Goal: Transaction & Acquisition: Obtain resource

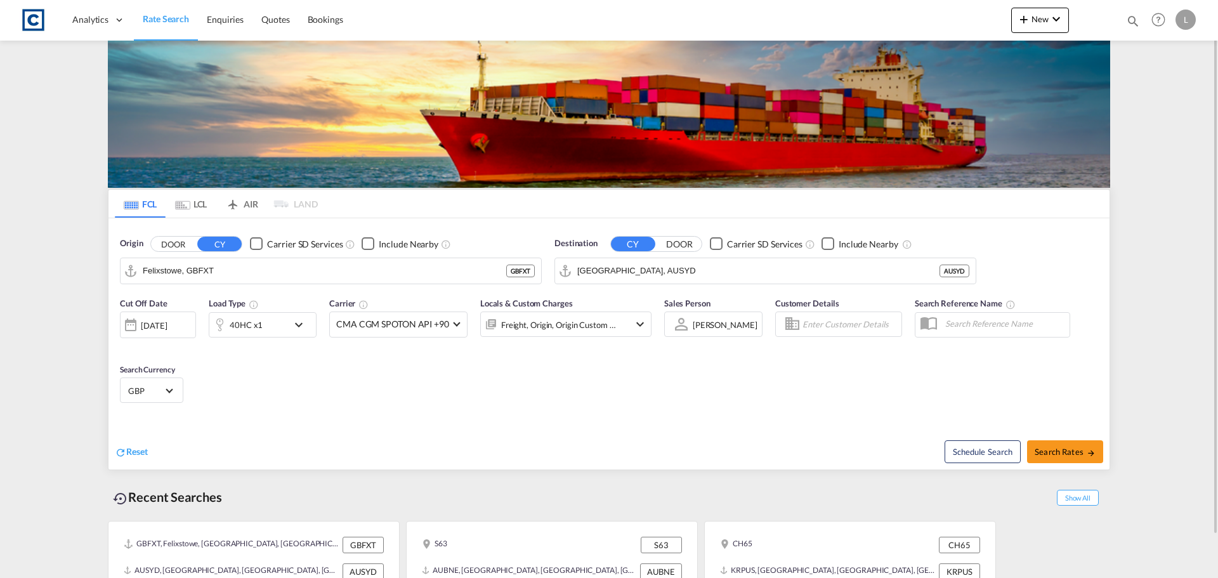
click at [178, 245] on button "DOOR" at bounding box center [173, 244] width 44 height 15
click at [174, 271] on body "Analytics Dashboard Rate Search Enquiries Quotes Bookings" at bounding box center [609, 289] width 1218 height 578
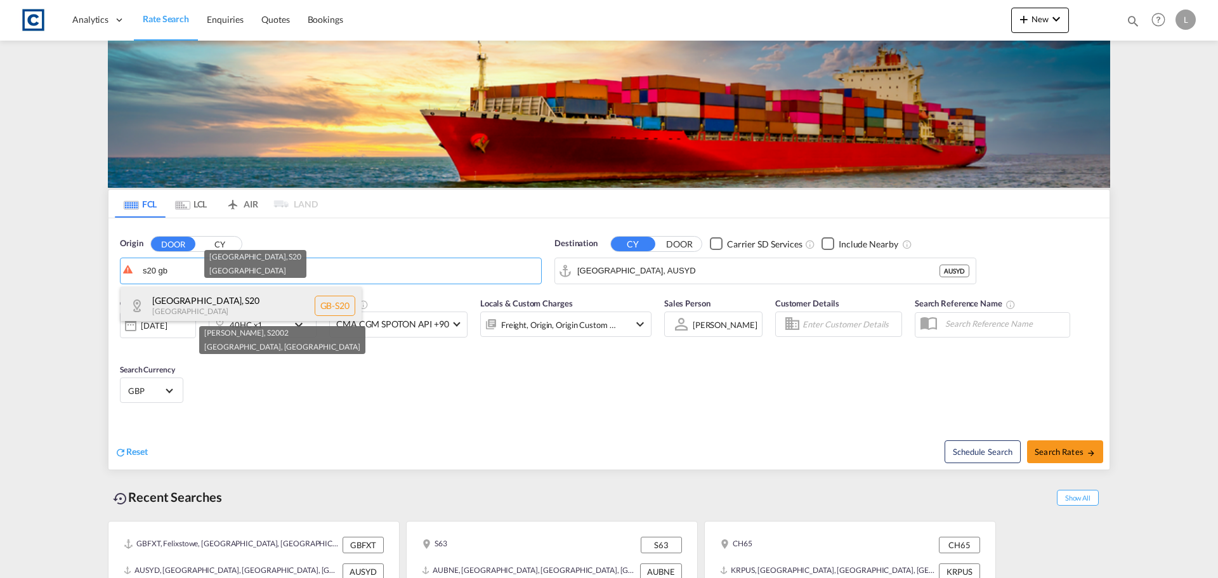
click at [230, 296] on div "[GEOGRAPHIC_DATA] , S20 [GEOGRAPHIC_DATA] [GEOGRAPHIC_DATA]-S20" at bounding box center [241, 306] width 241 height 38
type input "GB-S20, [GEOGRAPHIC_DATA]"
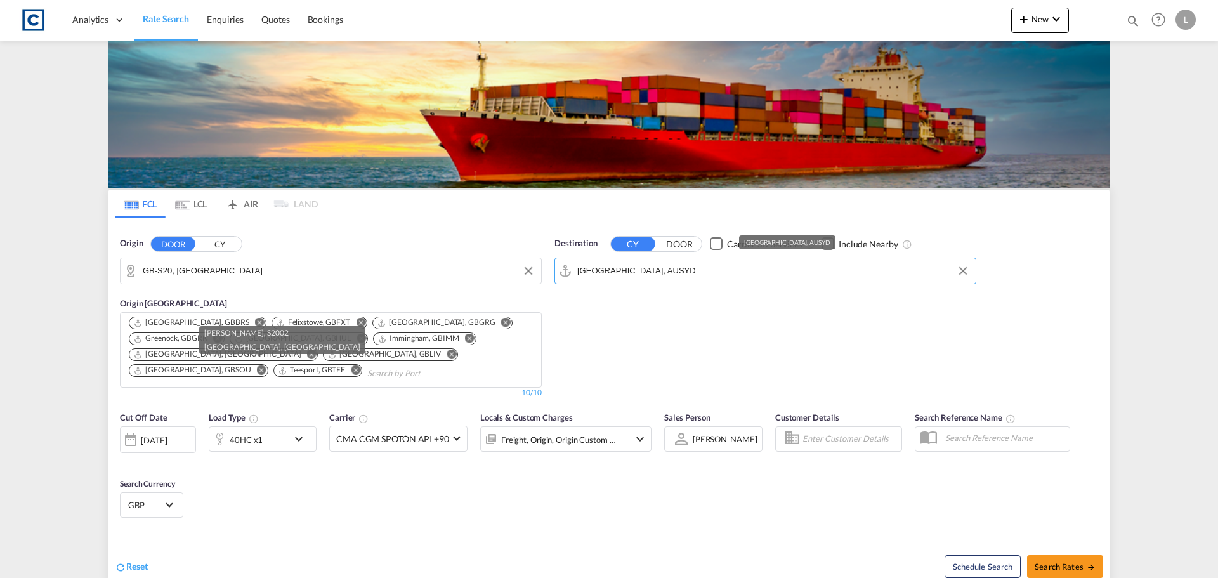
click at [639, 271] on input "[GEOGRAPHIC_DATA], AUSYD" at bounding box center [773, 270] width 392 height 19
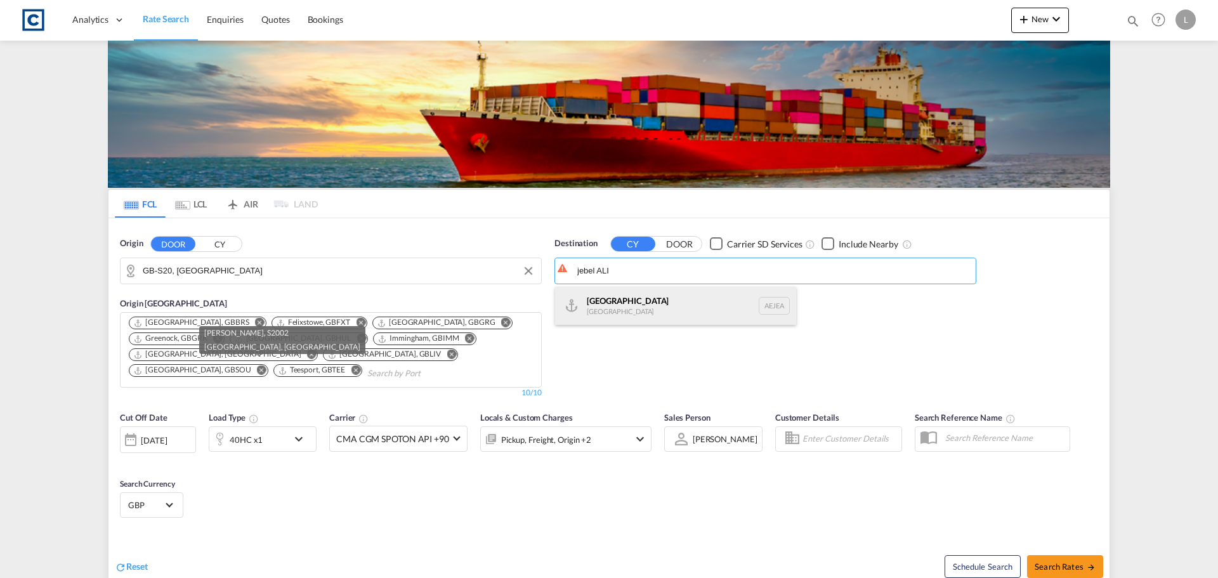
click at [653, 299] on div "[GEOGRAPHIC_DATA] [GEOGRAPHIC_DATA]" at bounding box center [675, 306] width 241 height 38
type input "[GEOGRAPHIC_DATA], [GEOGRAPHIC_DATA]"
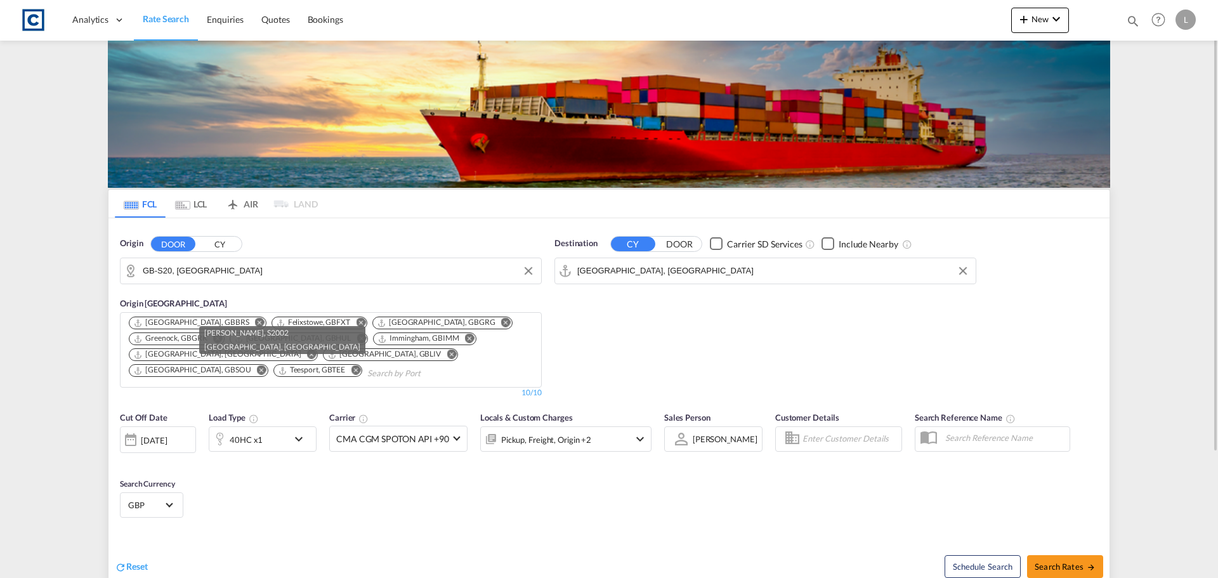
click at [270, 443] on div "40HC x1" at bounding box center [248, 438] width 79 height 25
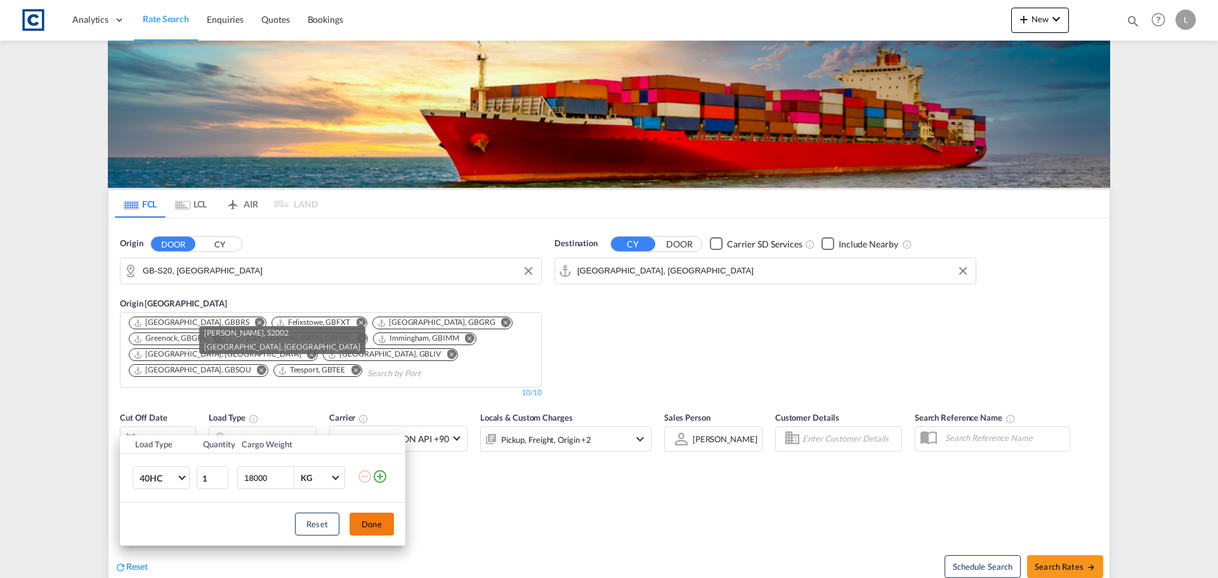
click at [376, 527] on button "Done" at bounding box center [372, 524] width 44 height 23
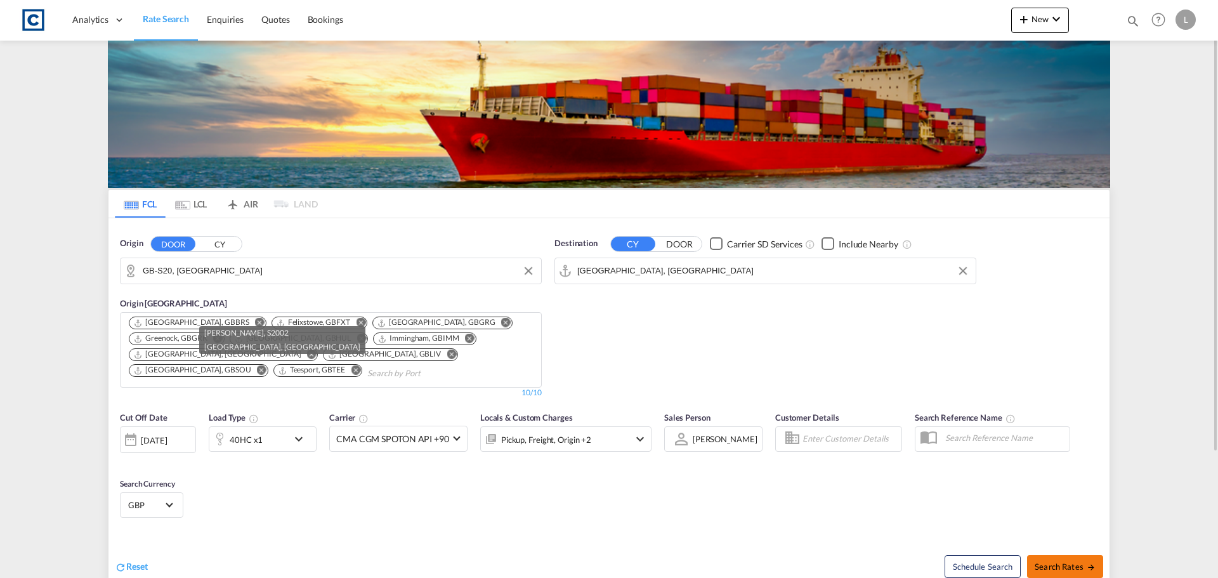
click at [1045, 563] on span "Search Rates" at bounding box center [1065, 566] width 61 height 10
type input "S20 to AEJEA / [DATE]"
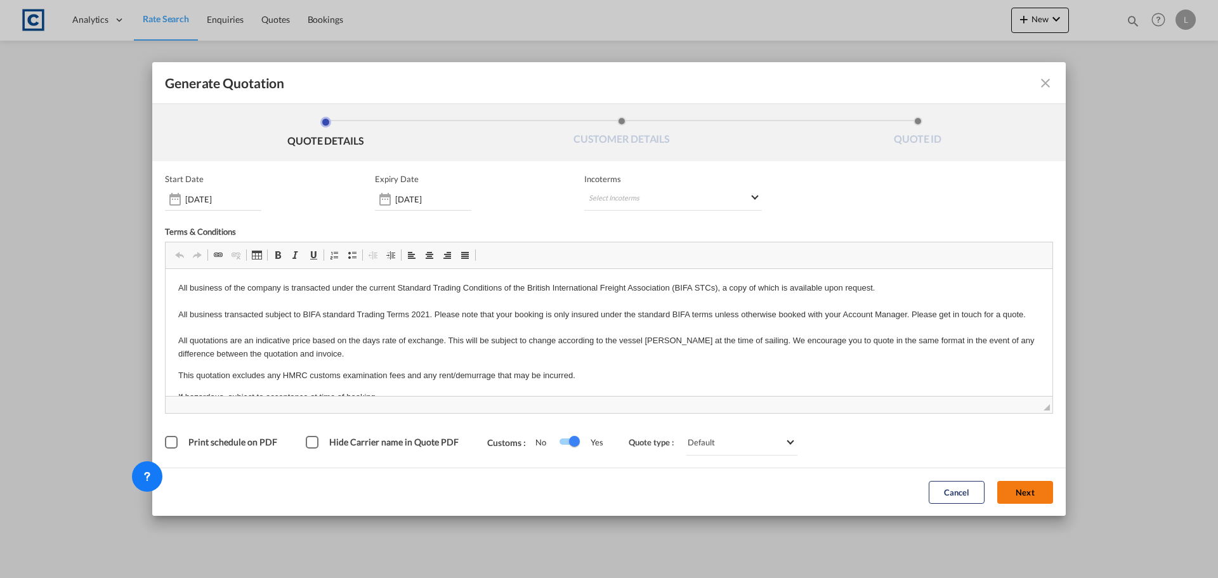
click at [1025, 487] on button "Next" at bounding box center [1025, 492] width 56 height 23
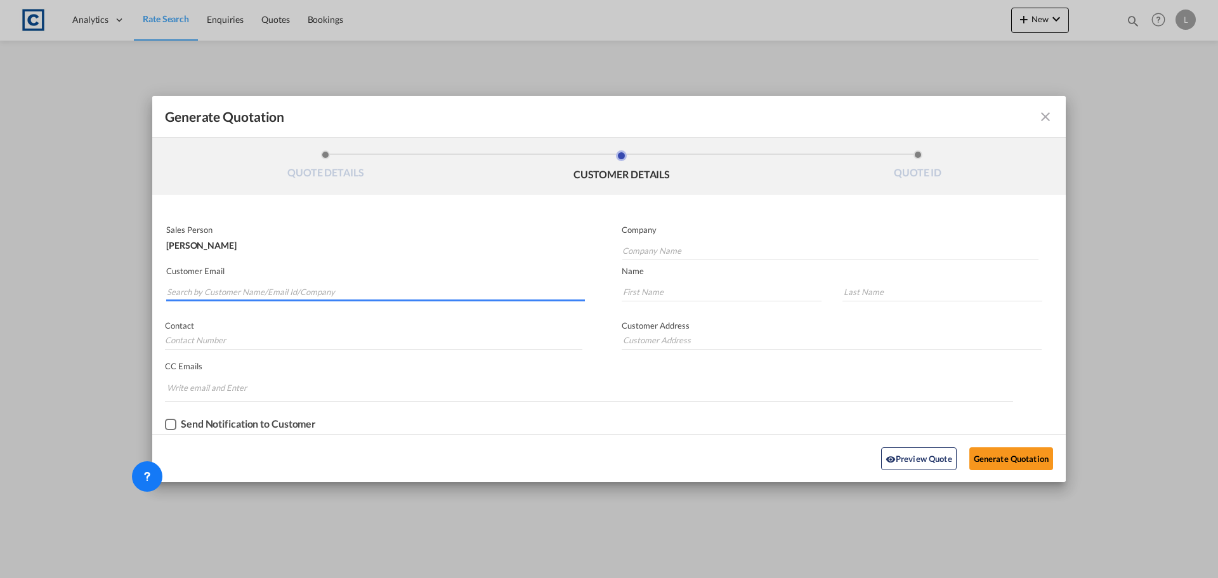
click at [317, 294] on input "Search by Customer Name/Email Id/Company" at bounding box center [376, 291] width 418 height 19
type input "[PERSON_NAME]"
click at [367, 323] on div "[PERSON_NAME] [PERSON_NAME] [DOMAIN_NAME] | Quality freight Hull" at bounding box center [375, 318] width 419 height 34
type input "Quality freight Hull"
type input "[PERSON_NAME][EMAIL_ADDRESS][DOMAIN_NAME]"
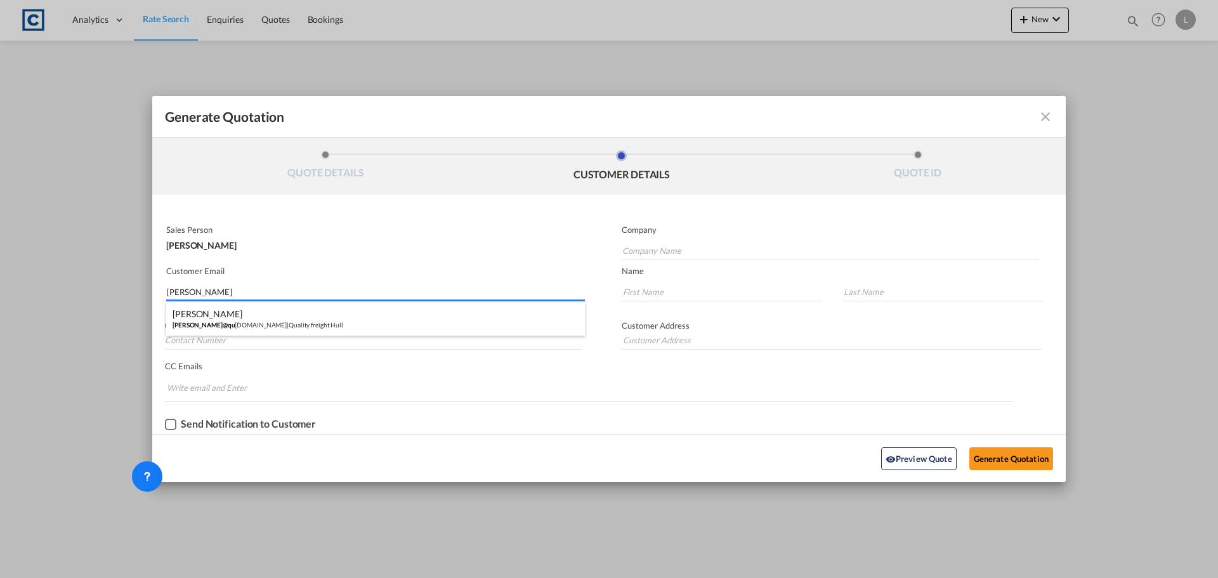
type input "[PERSON_NAME]"
type input "[PHONE_NUMBER]"
type input "[STREET_ADDRESS]"
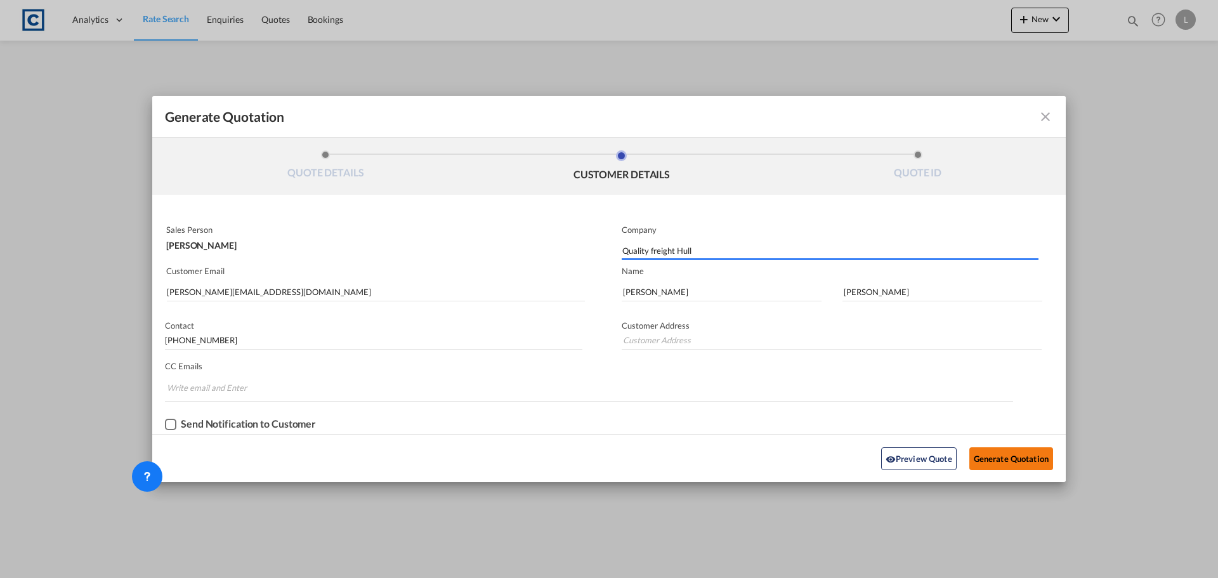
click at [1013, 464] on button "Generate Quotation" at bounding box center [1011, 458] width 84 height 23
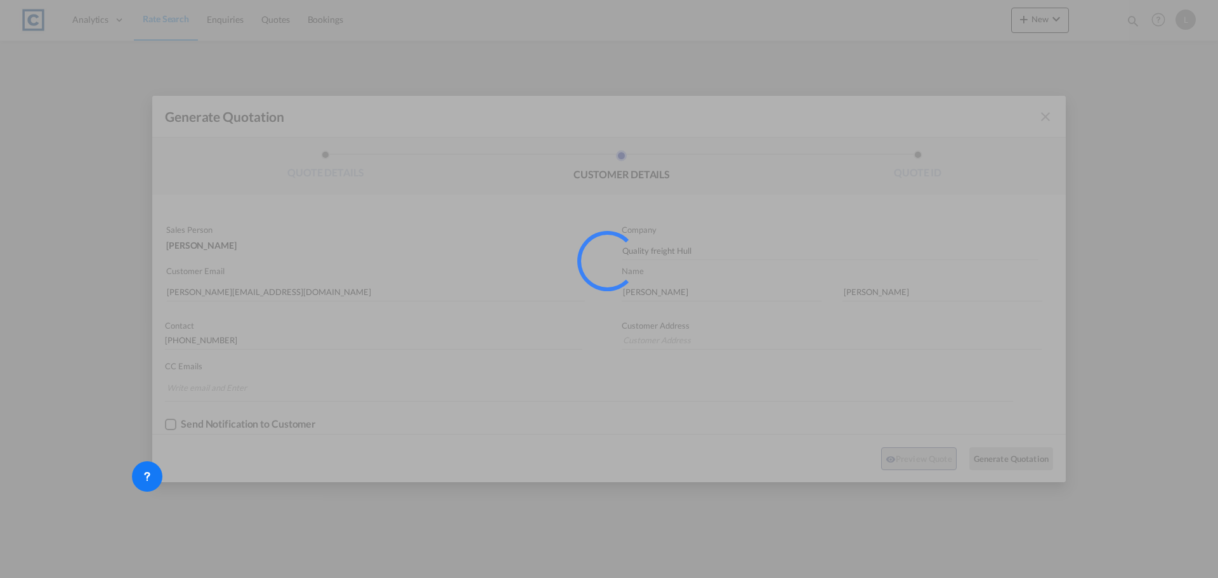
type input "[STREET_ADDRESS]"
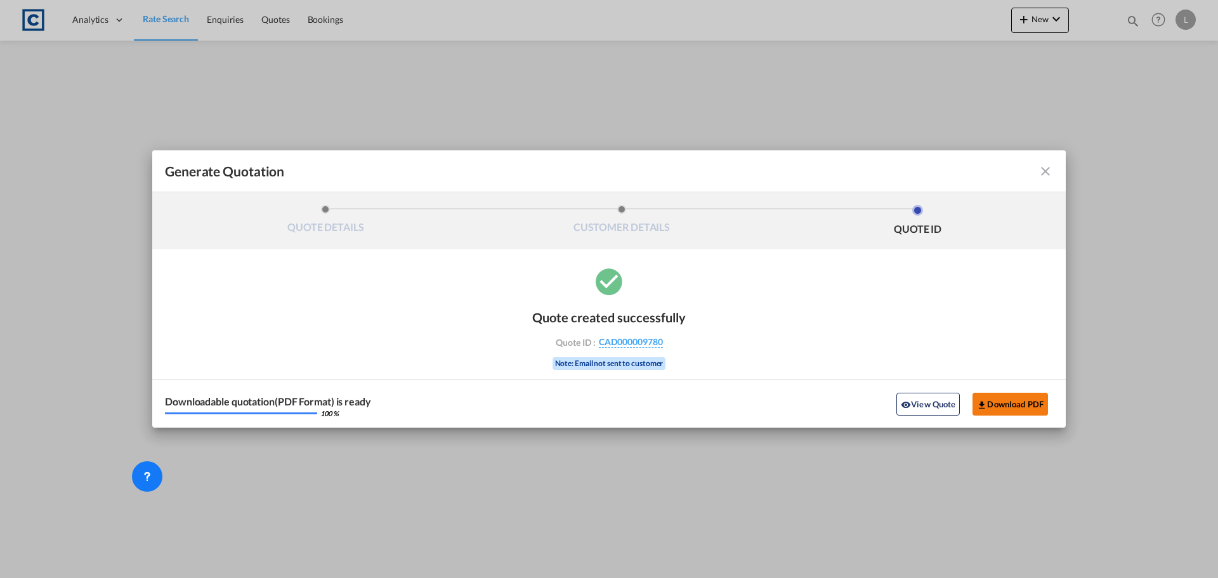
click at [1018, 402] on button "Download PDF" at bounding box center [1010, 404] width 75 height 23
click at [1044, 171] on md-icon "icon-close fg-AAA8AD cursor m-0" at bounding box center [1045, 171] width 15 height 15
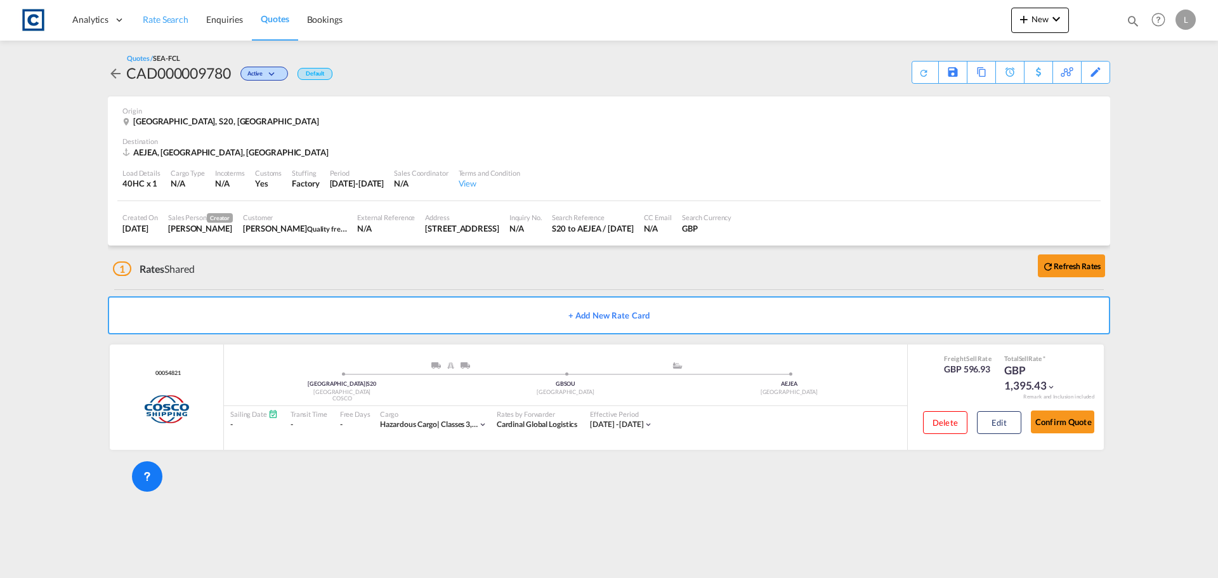
click at [169, 18] on span "Rate Search" at bounding box center [166, 19] width 46 height 11
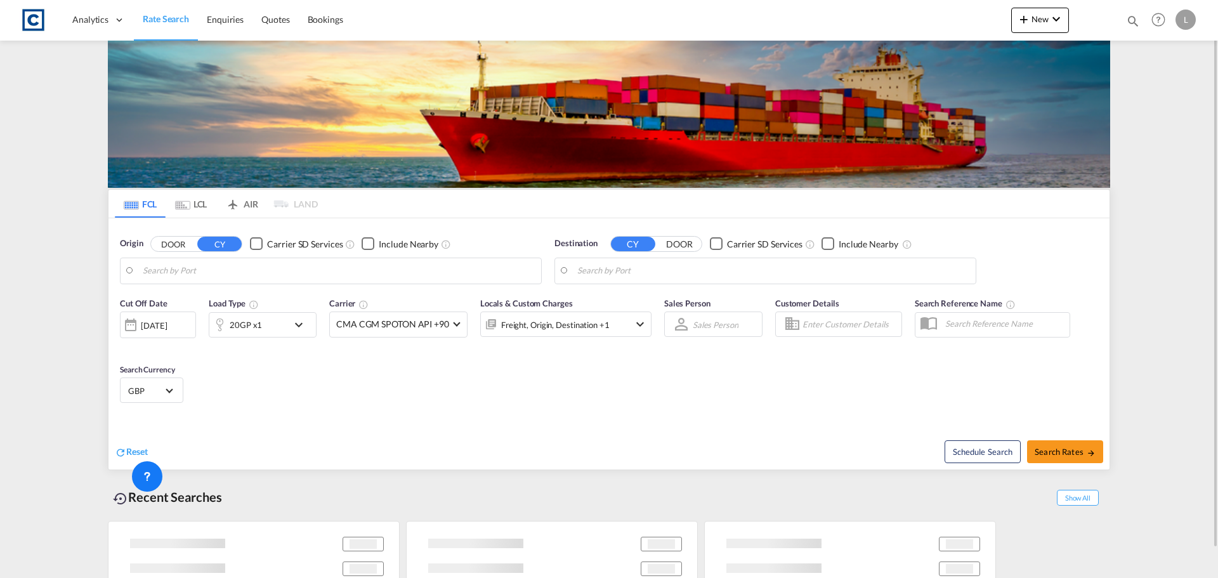
type input "GB-S20, [GEOGRAPHIC_DATA]"
type input "[GEOGRAPHIC_DATA], [GEOGRAPHIC_DATA]"
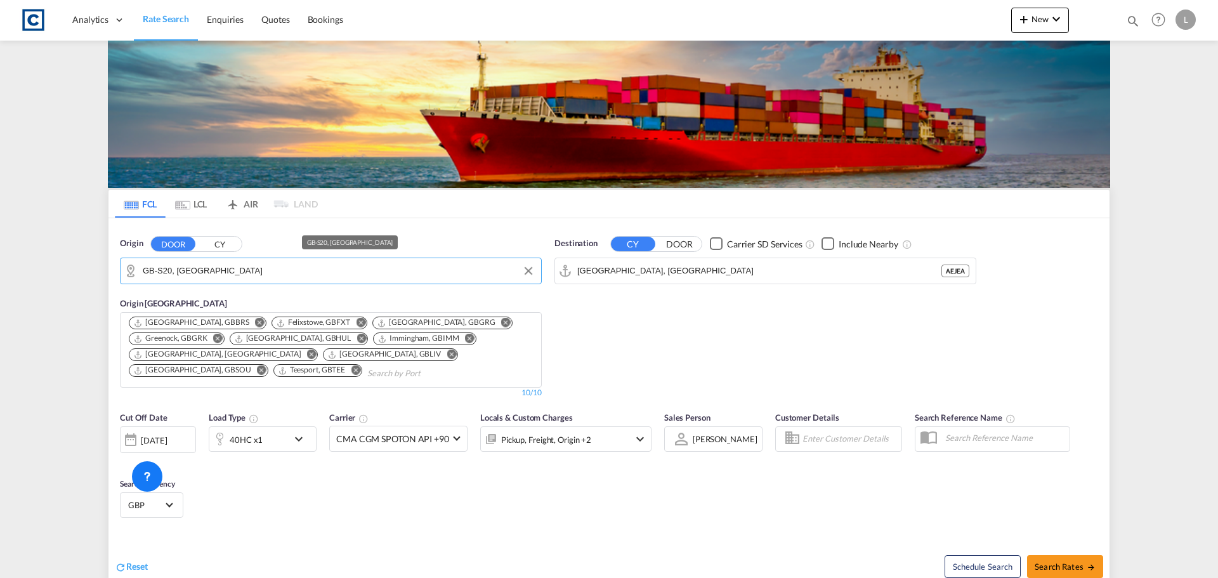
click at [204, 266] on input "GB-S20, [GEOGRAPHIC_DATA]" at bounding box center [339, 270] width 392 height 19
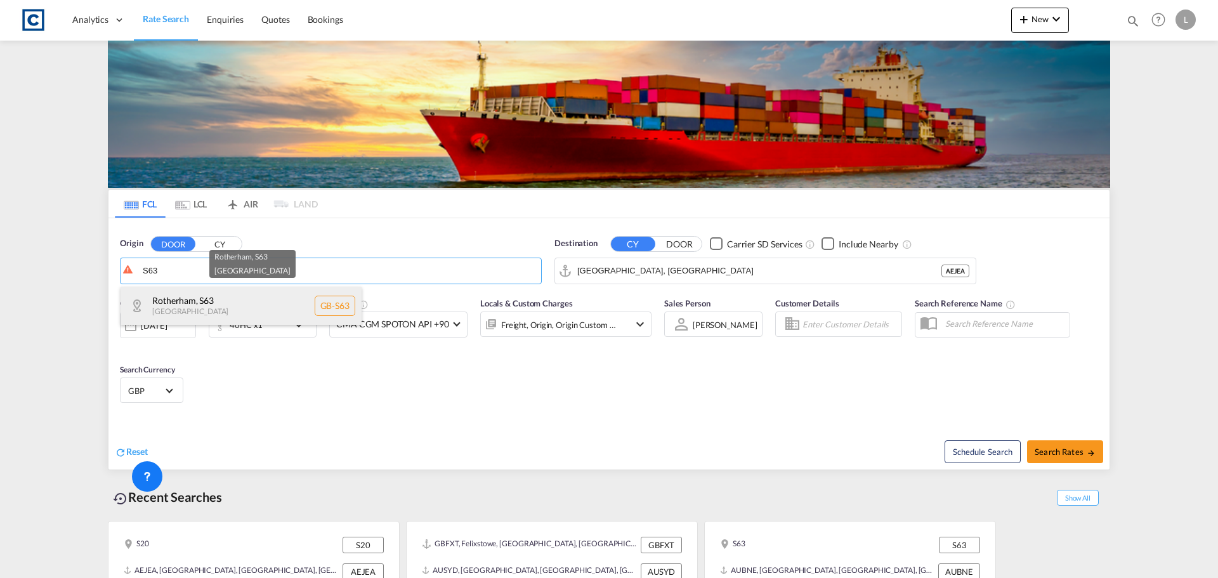
click at [208, 303] on div "Rotherham , S63 [GEOGRAPHIC_DATA] [GEOGRAPHIC_DATA]-S63" at bounding box center [241, 306] width 241 height 38
type input "GB-S63, [GEOGRAPHIC_DATA]"
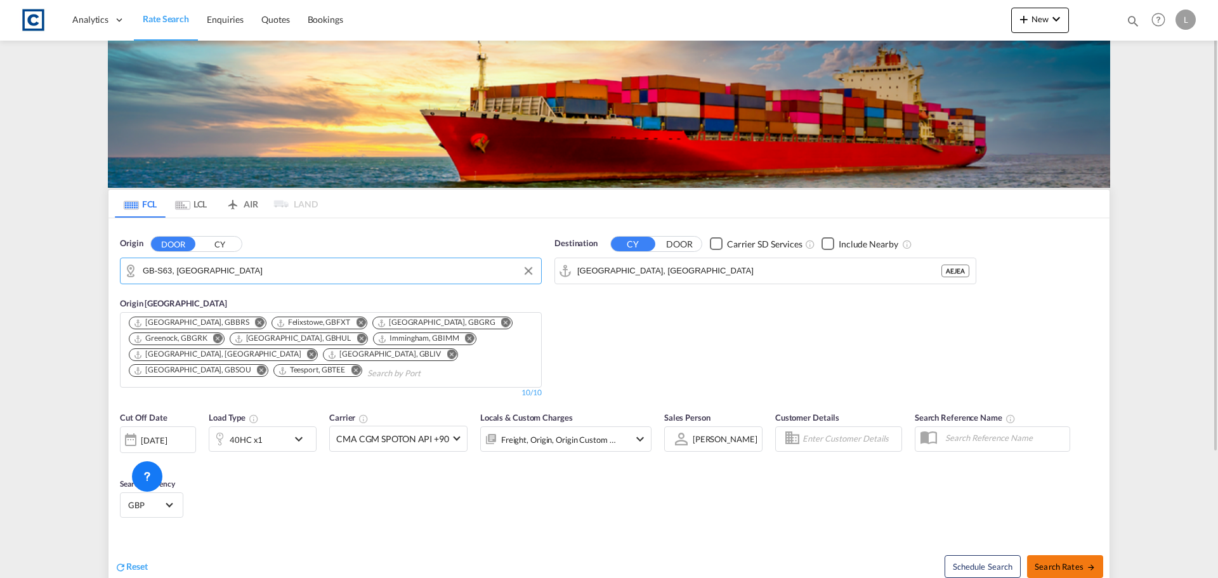
click at [1065, 563] on span "Search Rates" at bounding box center [1065, 566] width 61 height 10
type input "S63 to AEJEA / [DATE]"
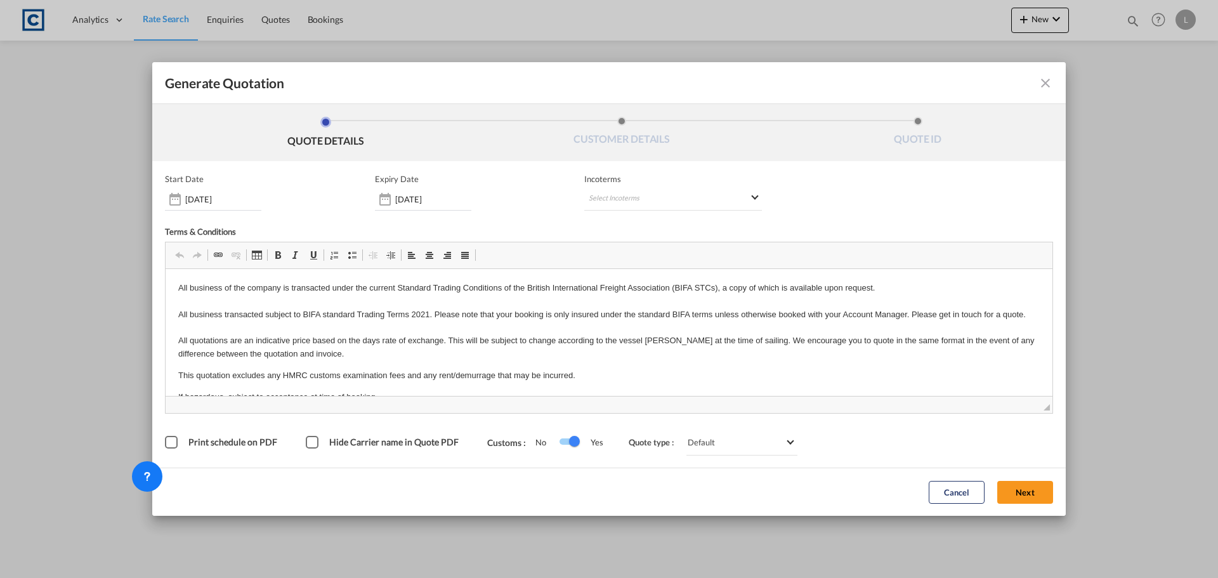
click at [1019, 488] on button "Next" at bounding box center [1025, 492] width 56 height 23
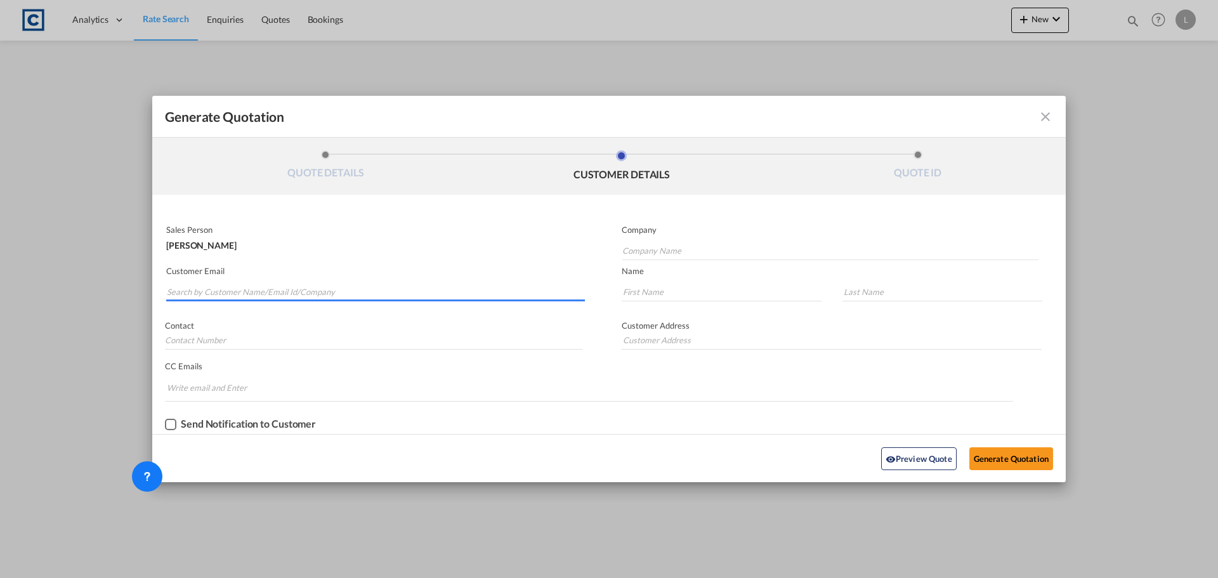
click at [377, 289] on input "Search by Customer Name/Email Id/Company" at bounding box center [376, 291] width 418 height 19
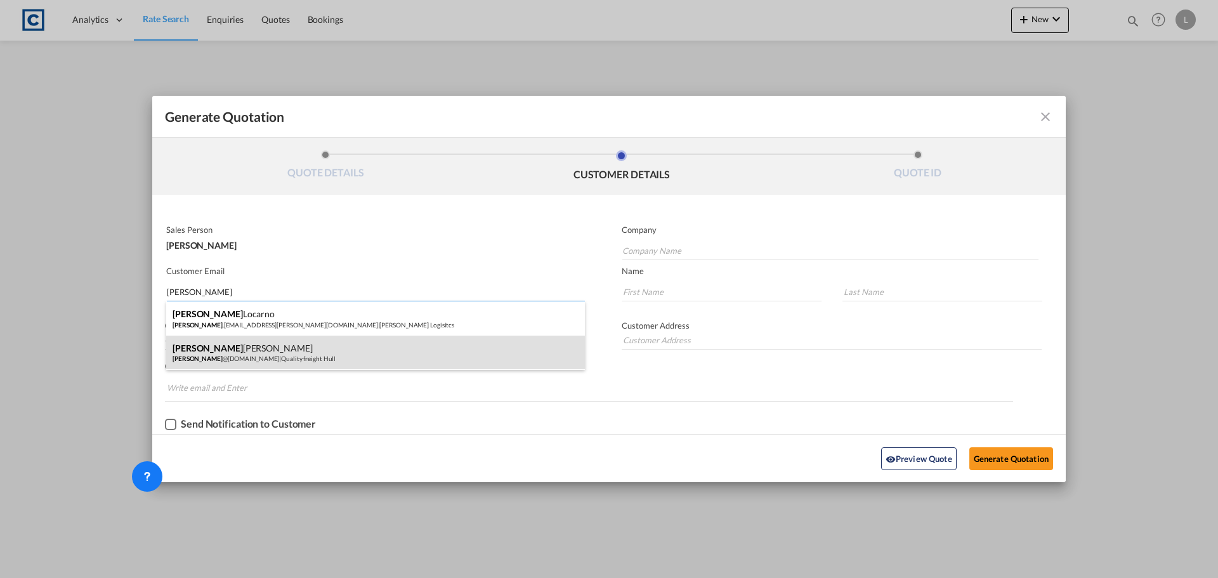
type input "[PERSON_NAME]"
click at [344, 355] on div "[PERSON_NAME] [PERSON_NAME] @[DOMAIN_NAME] | Quality freight Hull" at bounding box center [375, 353] width 419 height 34
type input "Quality freight Hull"
type input "[PERSON_NAME][EMAIL_ADDRESS][DOMAIN_NAME]"
type input "[PERSON_NAME]"
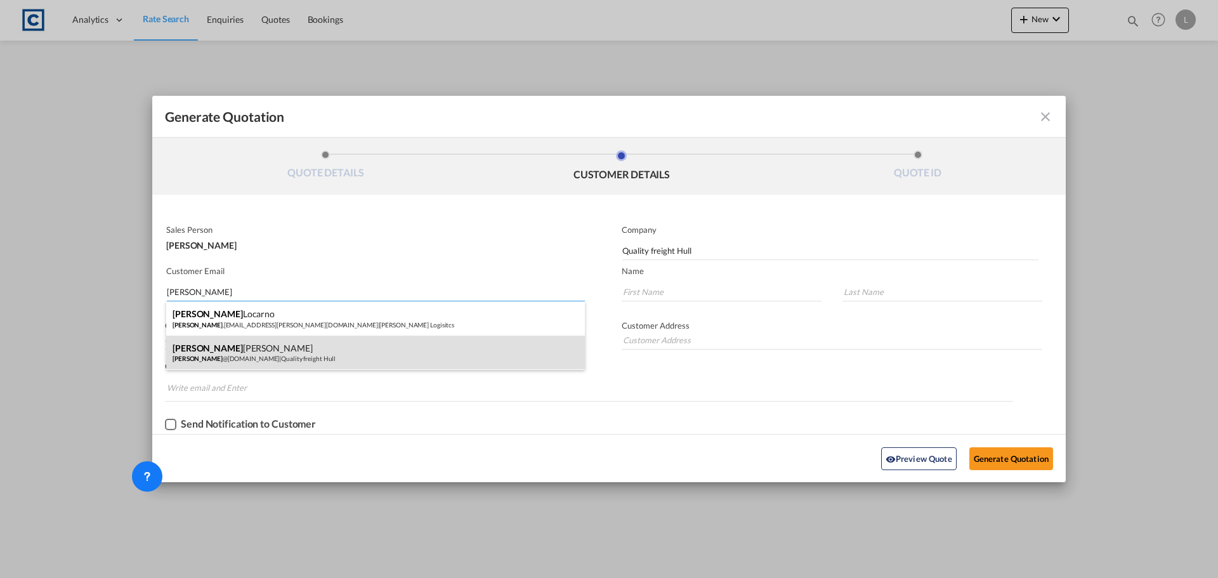
type input "[PERSON_NAME]"
type input "[PHONE_NUMBER]"
type input "[STREET_ADDRESS]"
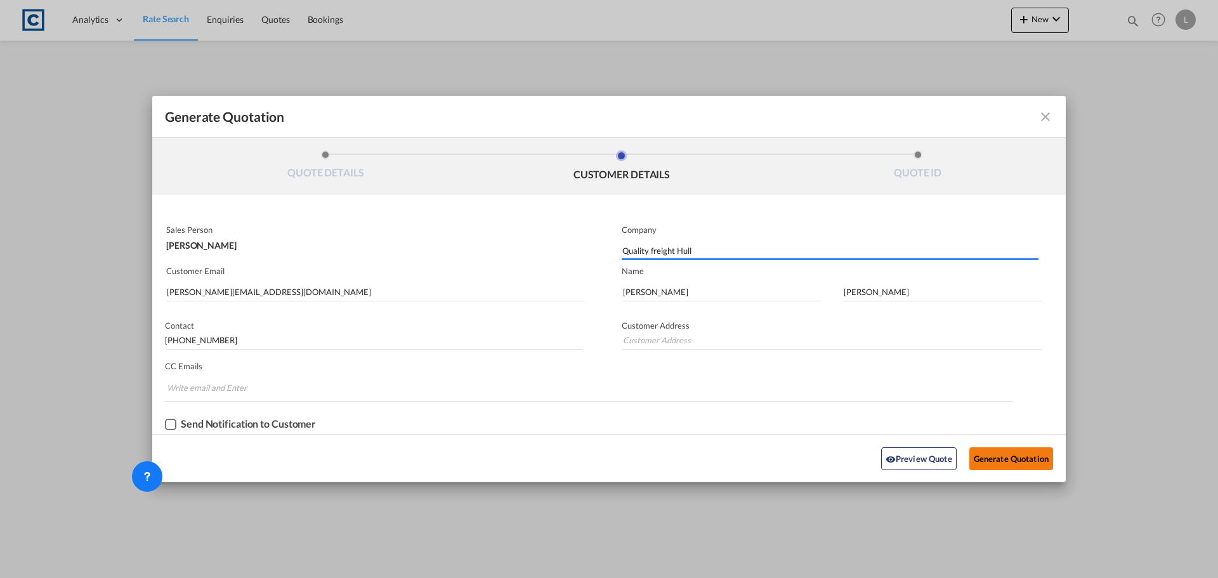
click at [1032, 464] on button "Generate Quotation" at bounding box center [1011, 458] width 84 height 23
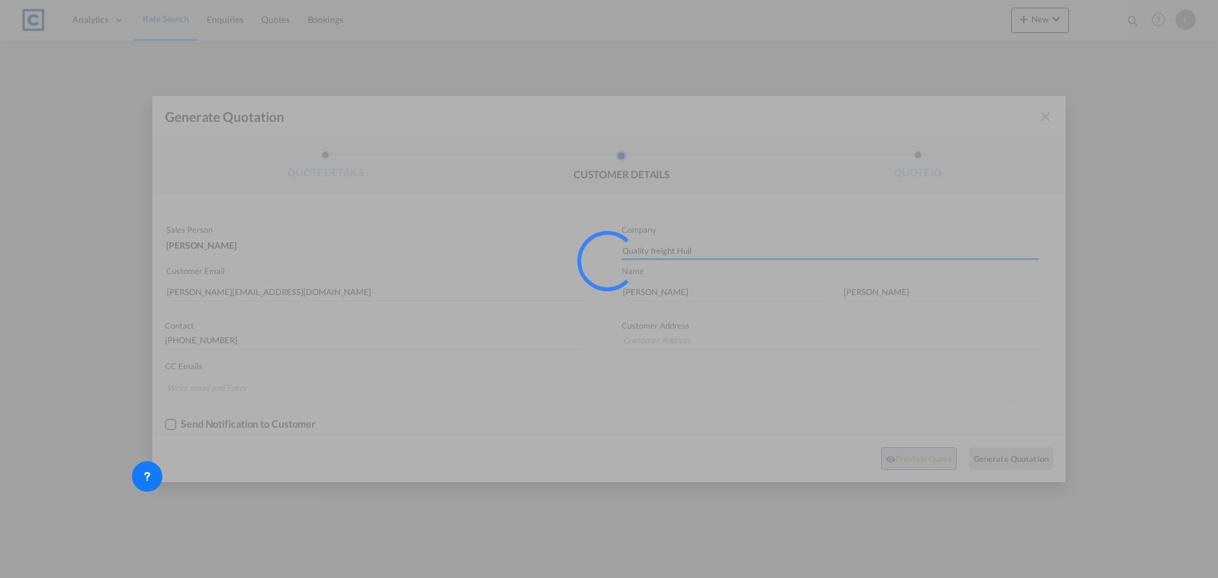
type input "[STREET_ADDRESS]"
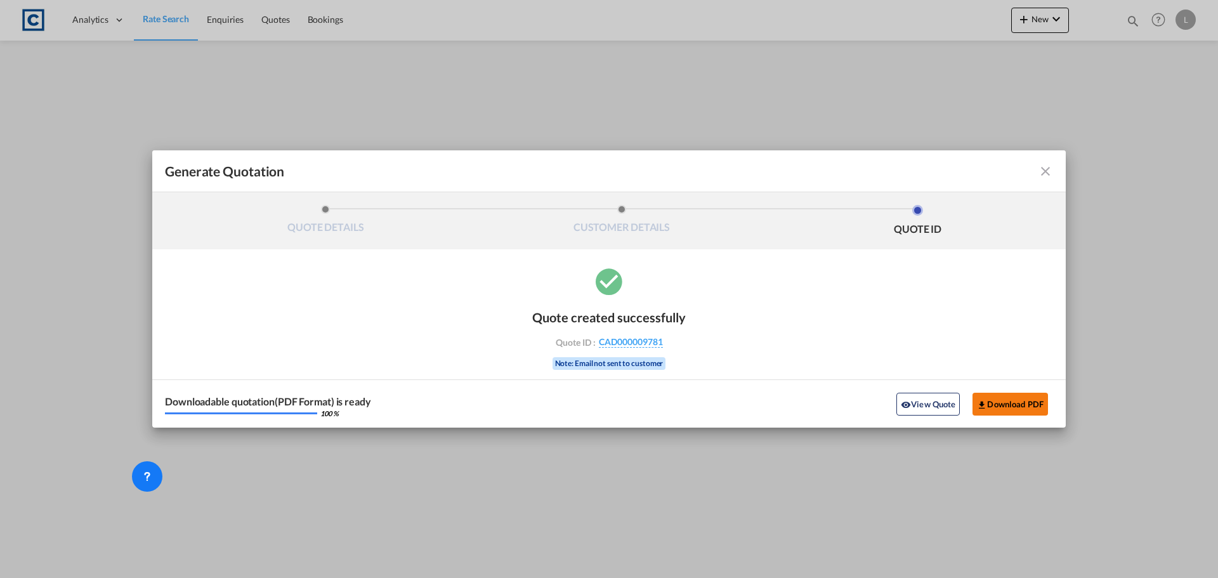
click at [1021, 408] on button "Download PDF" at bounding box center [1010, 404] width 75 height 23
click at [1047, 166] on md-icon "icon-close fg-AAA8AD cursor m-0" at bounding box center [1045, 171] width 15 height 15
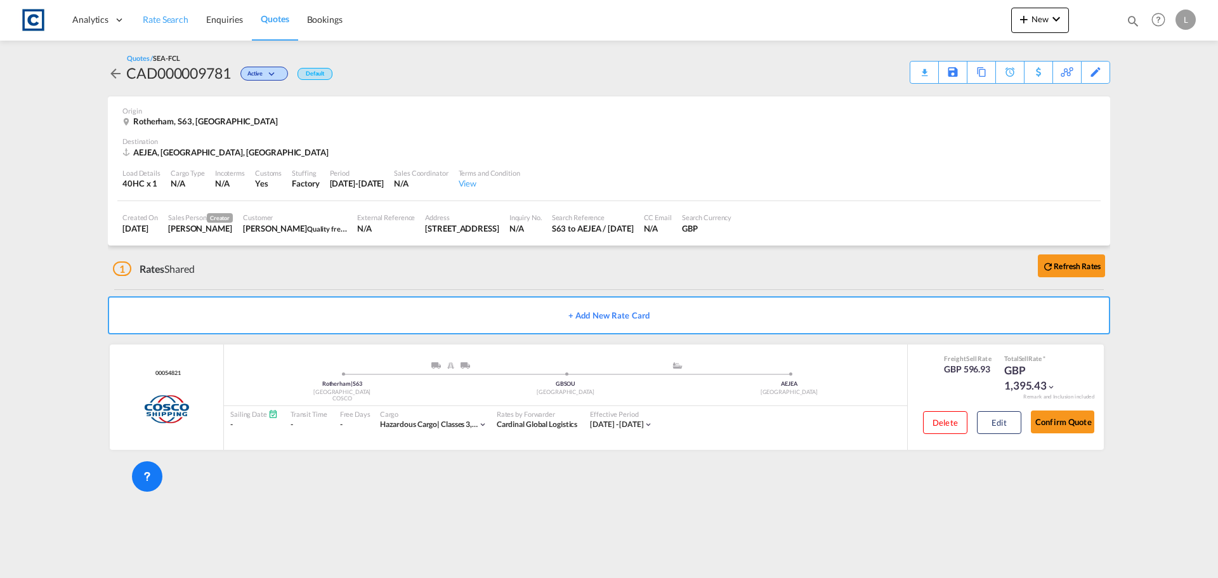
click at [154, 17] on span "Rate Search" at bounding box center [166, 19] width 46 height 11
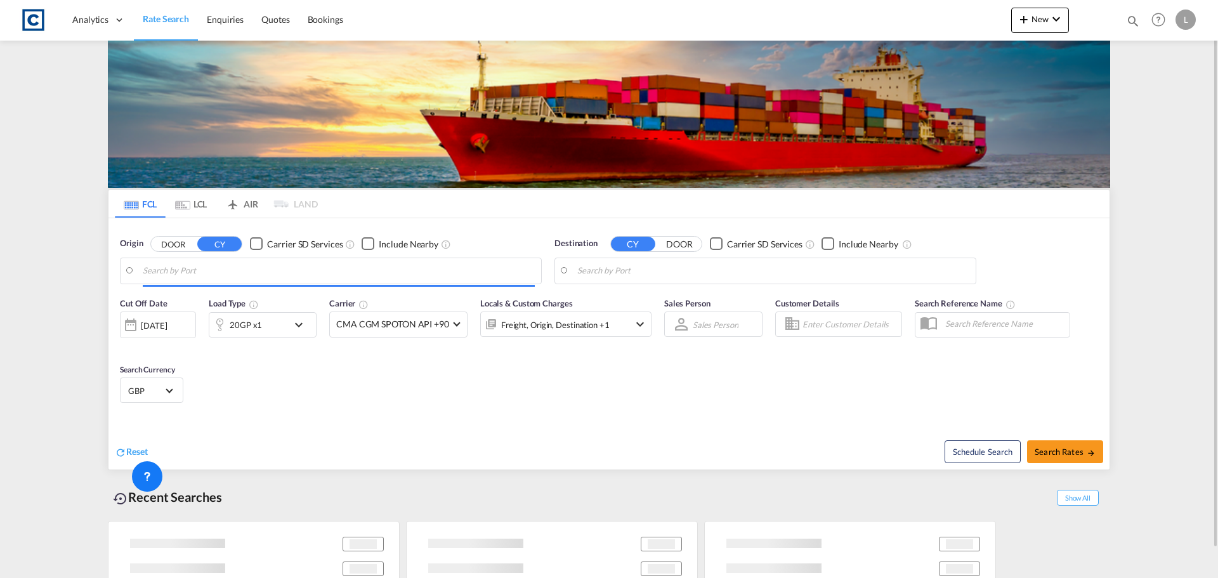
type input "GB-S63, [GEOGRAPHIC_DATA]"
type input "[GEOGRAPHIC_DATA], [GEOGRAPHIC_DATA]"
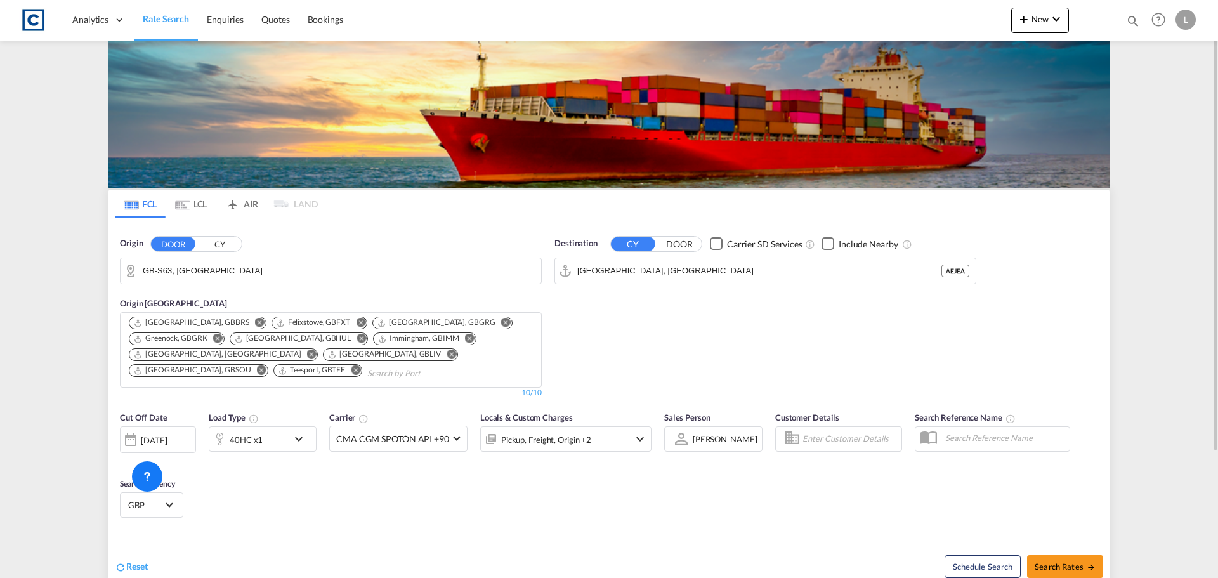
click at [167, 272] on input "GB-S63, [GEOGRAPHIC_DATA]" at bounding box center [339, 270] width 392 height 19
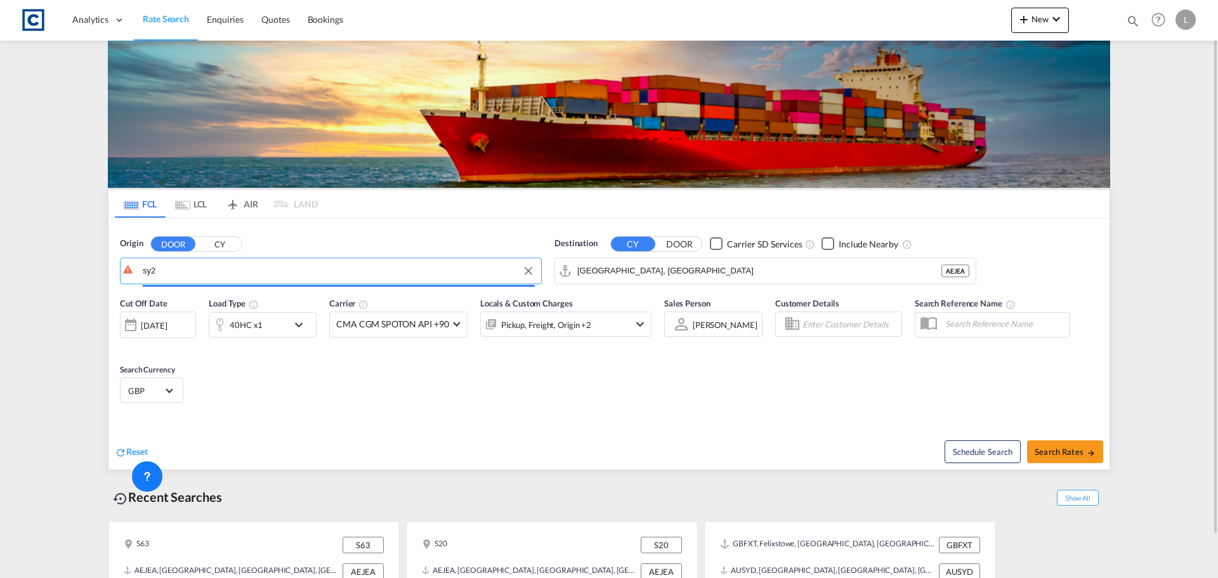
drag, startPoint x: 176, startPoint y: 268, endPoint x: 106, endPoint y: 267, distance: 70.4
click at [106, 268] on div "FCL LCL AIR LAND FCL LCL AIR LAND Origin DOOR [GEOGRAPHIC_DATA] sy2 Destination…" at bounding box center [609, 333] width 1015 height 584
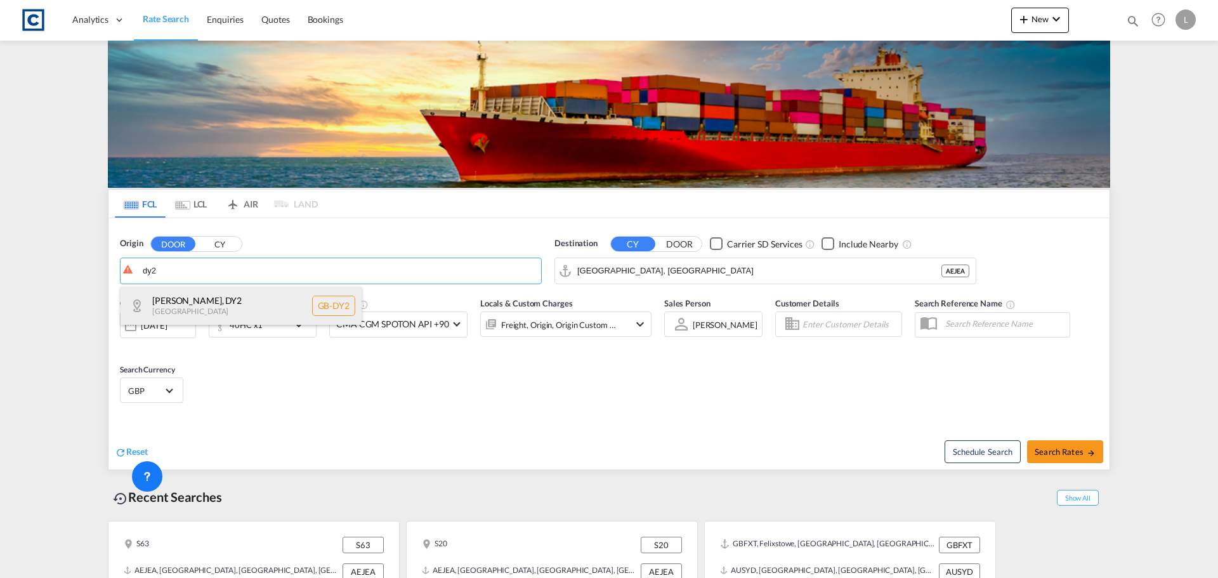
click at [240, 303] on div "[PERSON_NAME] , DY2 [GEOGRAPHIC_DATA] [GEOGRAPHIC_DATA]-DY2" at bounding box center [241, 306] width 241 height 38
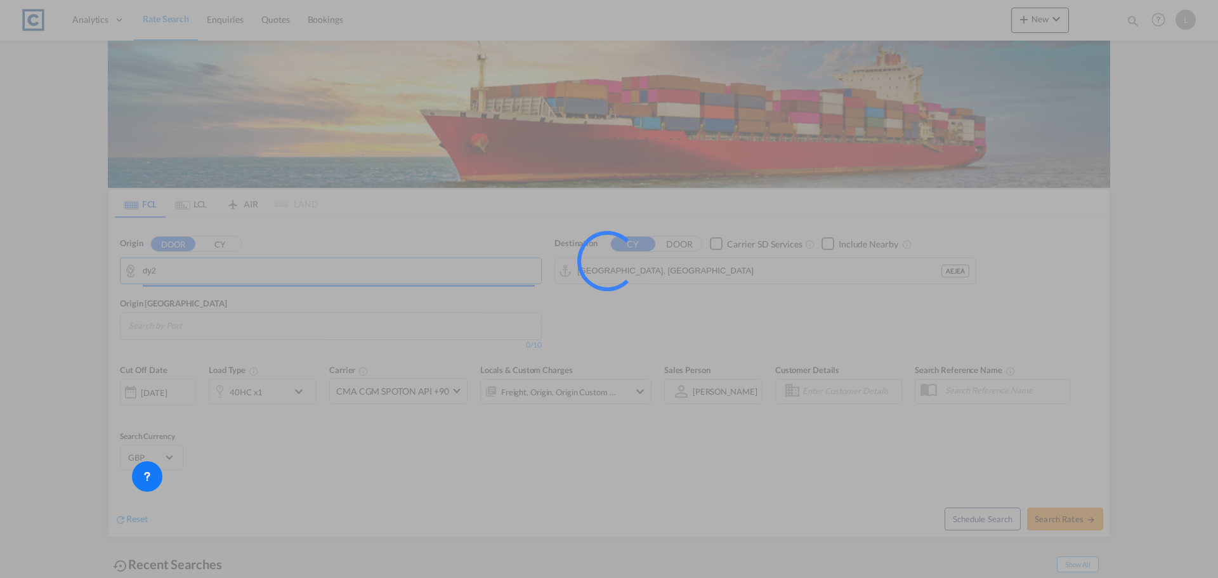
type input "GB-DY2, [GEOGRAPHIC_DATA]"
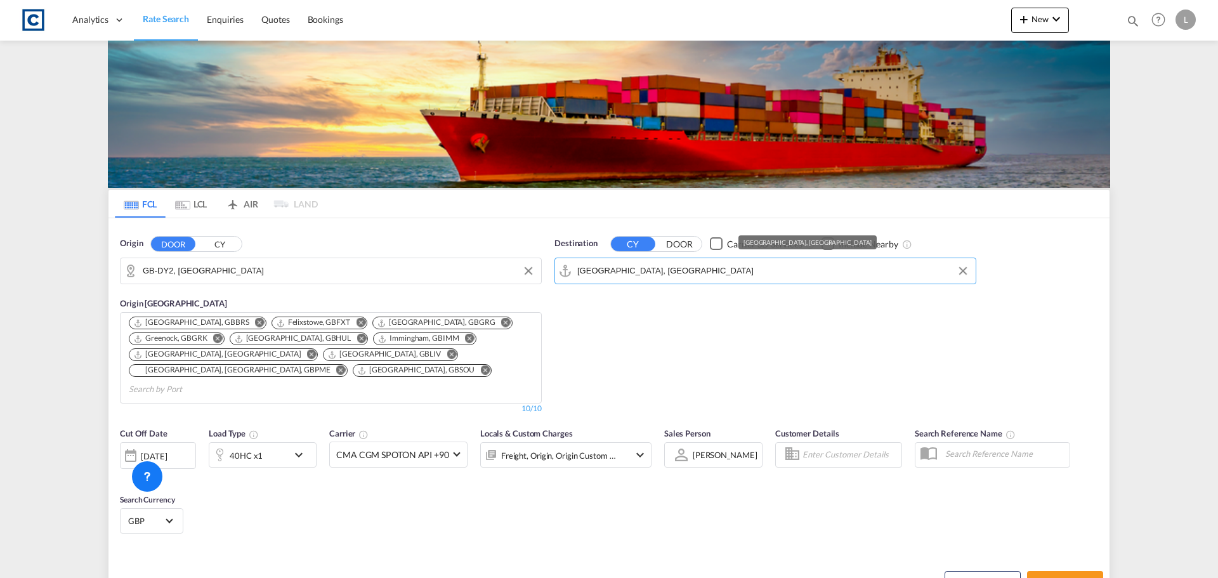
click at [638, 272] on input "[GEOGRAPHIC_DATA], [GEOGRAPHIC_DATA]" at bounding box center [773, 270] width 392 height 19
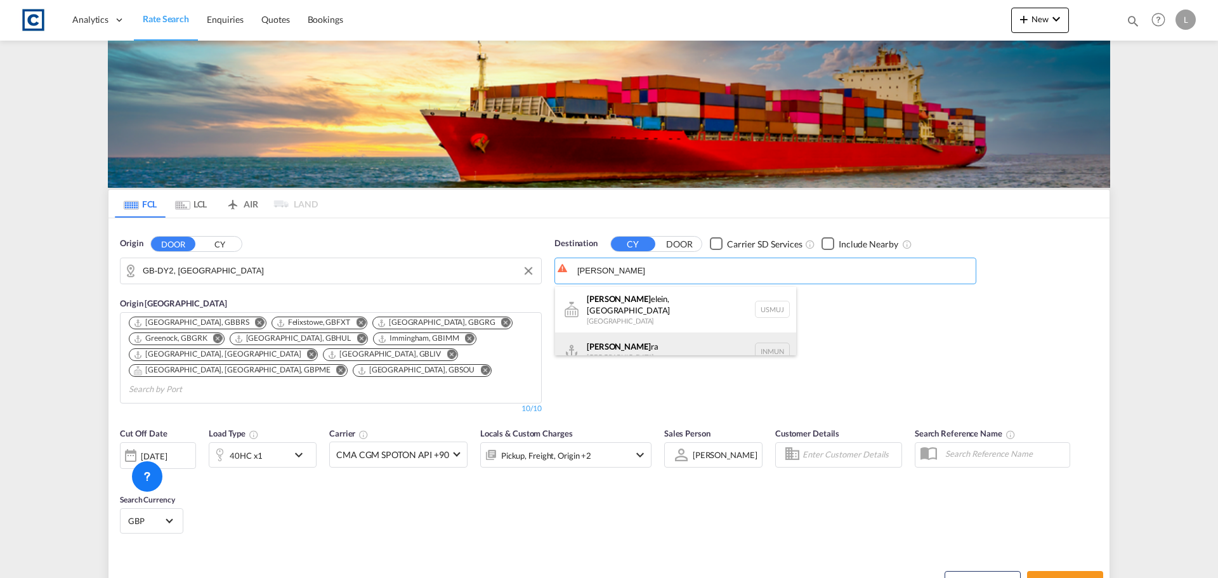
click at [632, 340] on div "[PERSON_NAME] [GEOGRAPHIC_DATA] INMUN" at bounding box center [675, 351] width 241 height 38
type input "Mundra, INMUN"
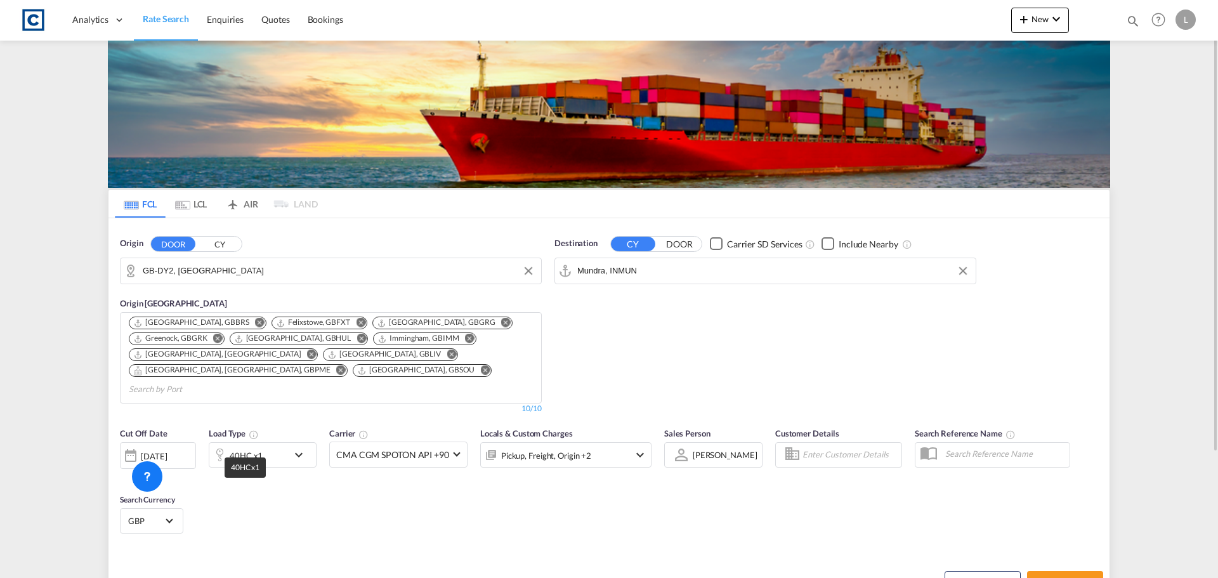
click at [251, 447] on div "40HC x1" at bounding box center [246, 456] width 33 height 18
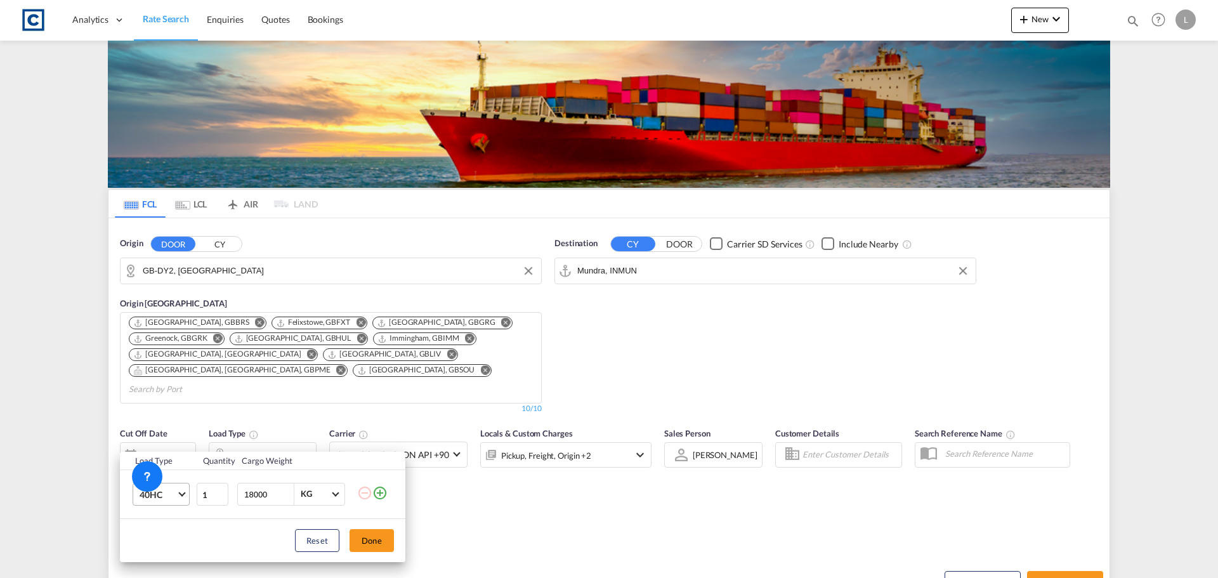
click at [170, 495] on span "40HC" at bounding box center [158, 494] width 37 height 13
click at [168, 429] on md-option "20GP" at bounding box center [172, 425] width 86 height 30
drag, startPoint x: 376, startPoint y: 542, endPoint x: 423, endPoint y: 544, distance: 47.6
click at [377, 542] on button "Done" at bounding box center [372, 540] width 44 height 23
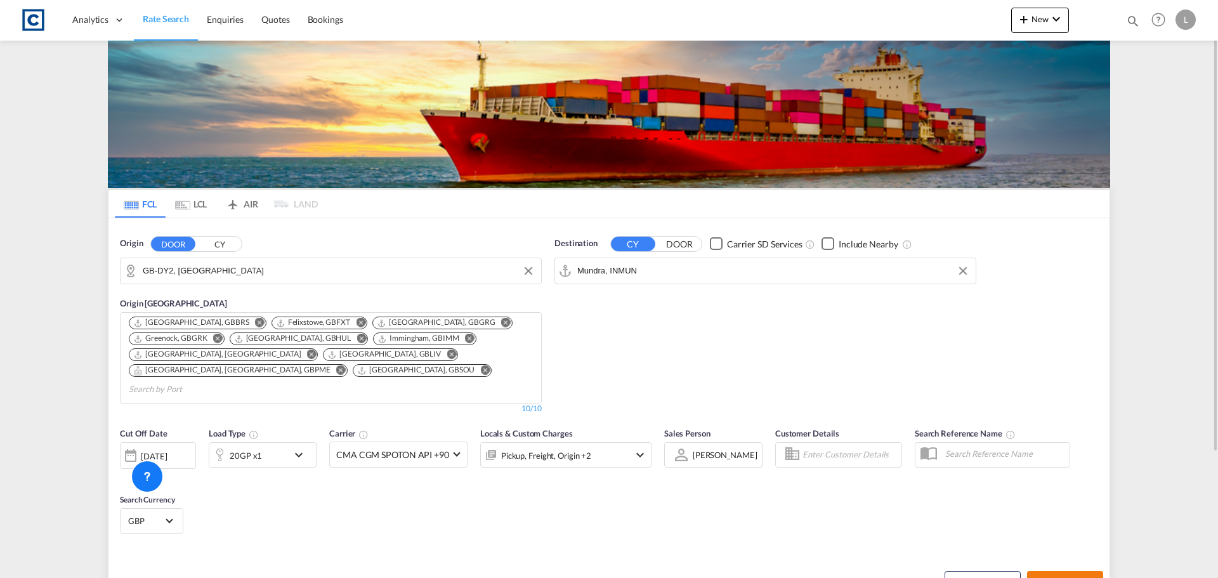
click at [1078, 577] on span "Search Rates" at bounding box center [1065, 582] width 61 height 10
type input "DY2 to INMUN / [DATE]"
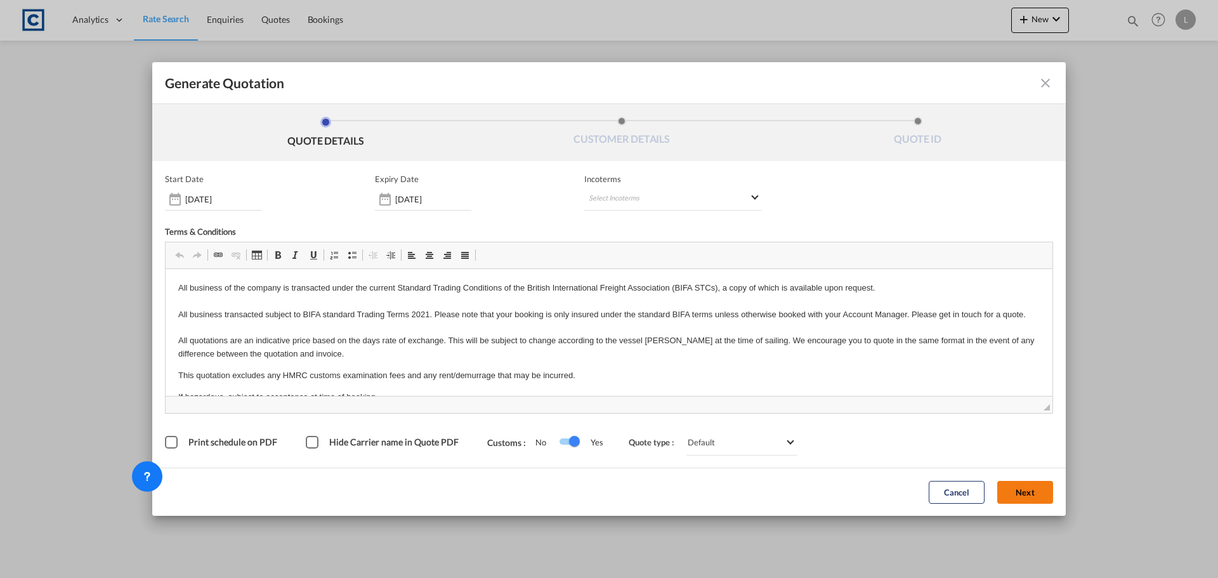
click at [1026, 498] on button "Next" at bounding box center [1025, 492] width 56 height 23
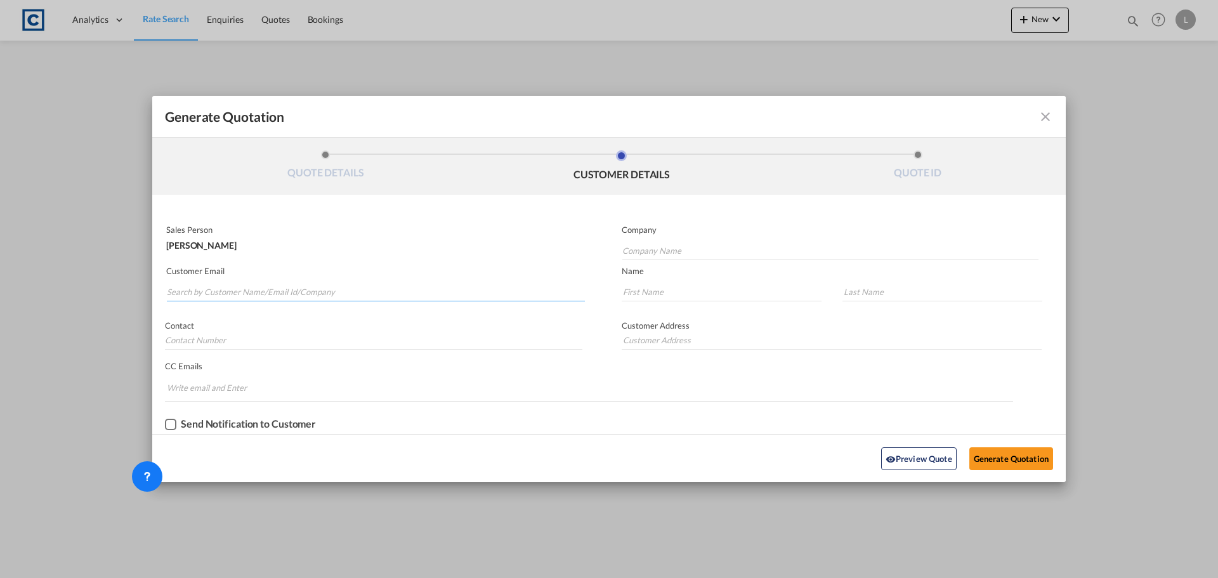
click at [318, 291] on input "Search by Customer Name/Email Id/Company" at bounding box center [376, 291] width 418 height 19
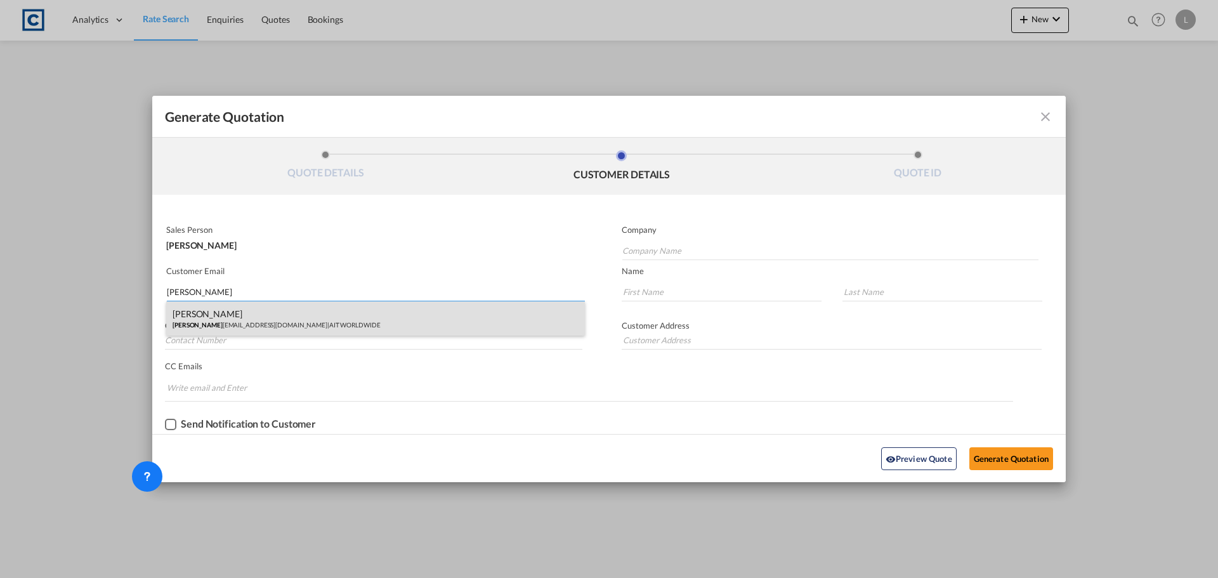
type input "[PERSON_NAME]"
click at [221, 315] on div "[PERSON_NAME] kewal [EMAIL_ADDRESS][DOMAIN_NAME] | AIT WORLDWIDE" at bounding box center [375, 318] width 419 height 34
type input "AIT WORLDWIDE"
type input "[EMAIL_ADDRESS][DOMAIN_NAME]"
type input "[PERSON_NAME]"
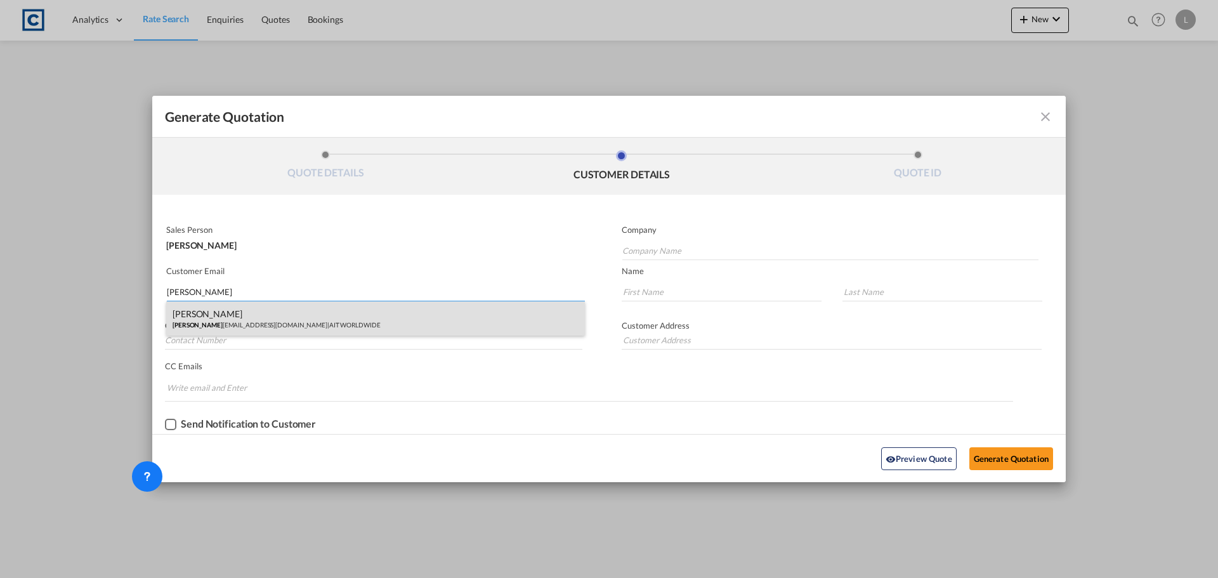
type input "[PERSON_NAME]"
type input "[GEOGRAPHIC_DATA][STREET_ADDRESS]"
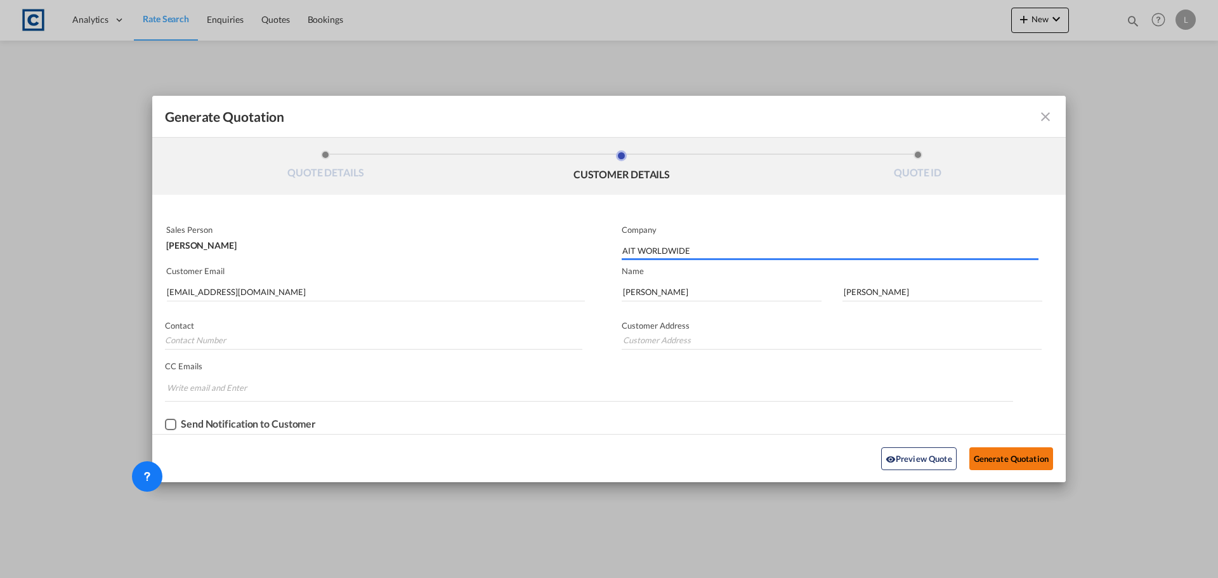
click at [1023, 461] on button "Generate Quotation" at bounding box center [1011, 458] width 84 height 23
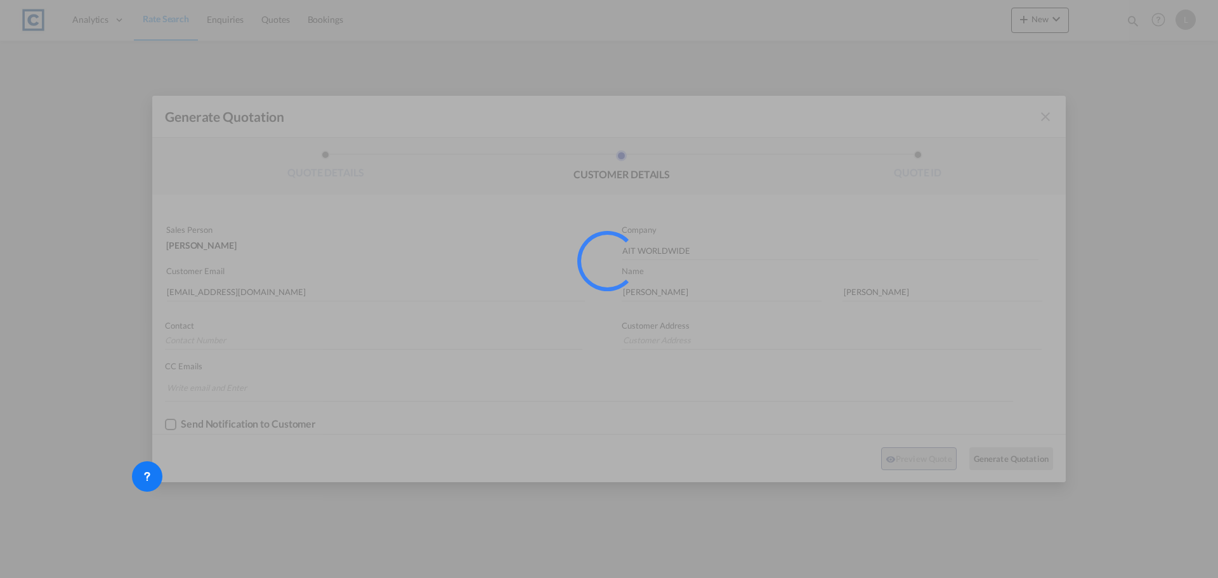
type input "[GEOGRAPHIC_DATA][STREET_ADDRESS]"
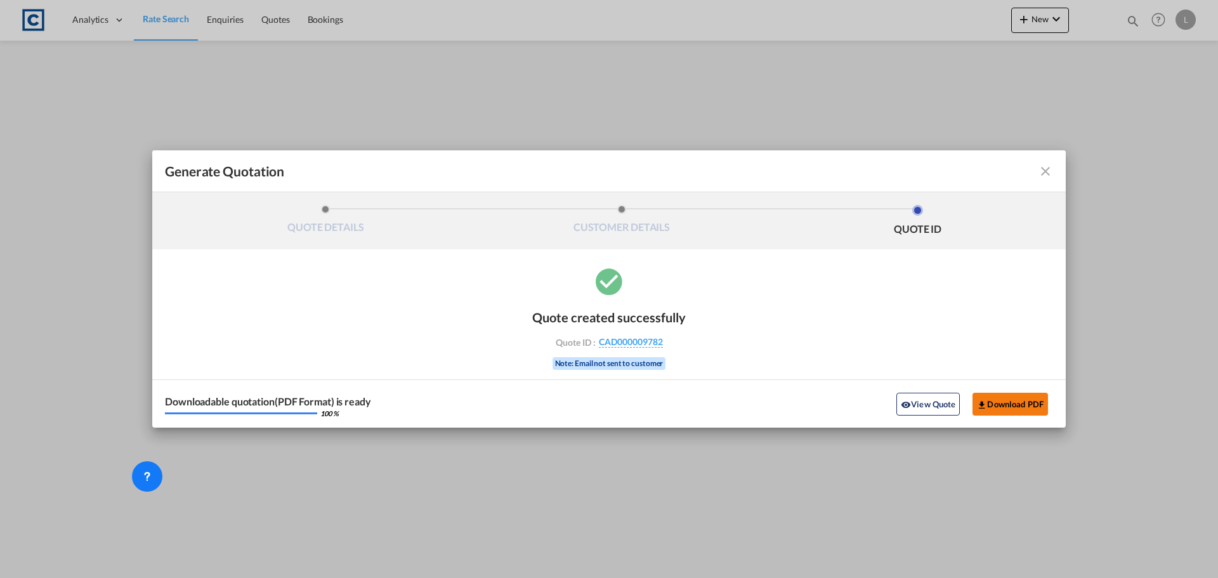
click at [997, 396] on button "Download PDF" at bounding box center [1010, 404] width 75 height 23
